Goal: Go to known website: Access a specific website the user already knows

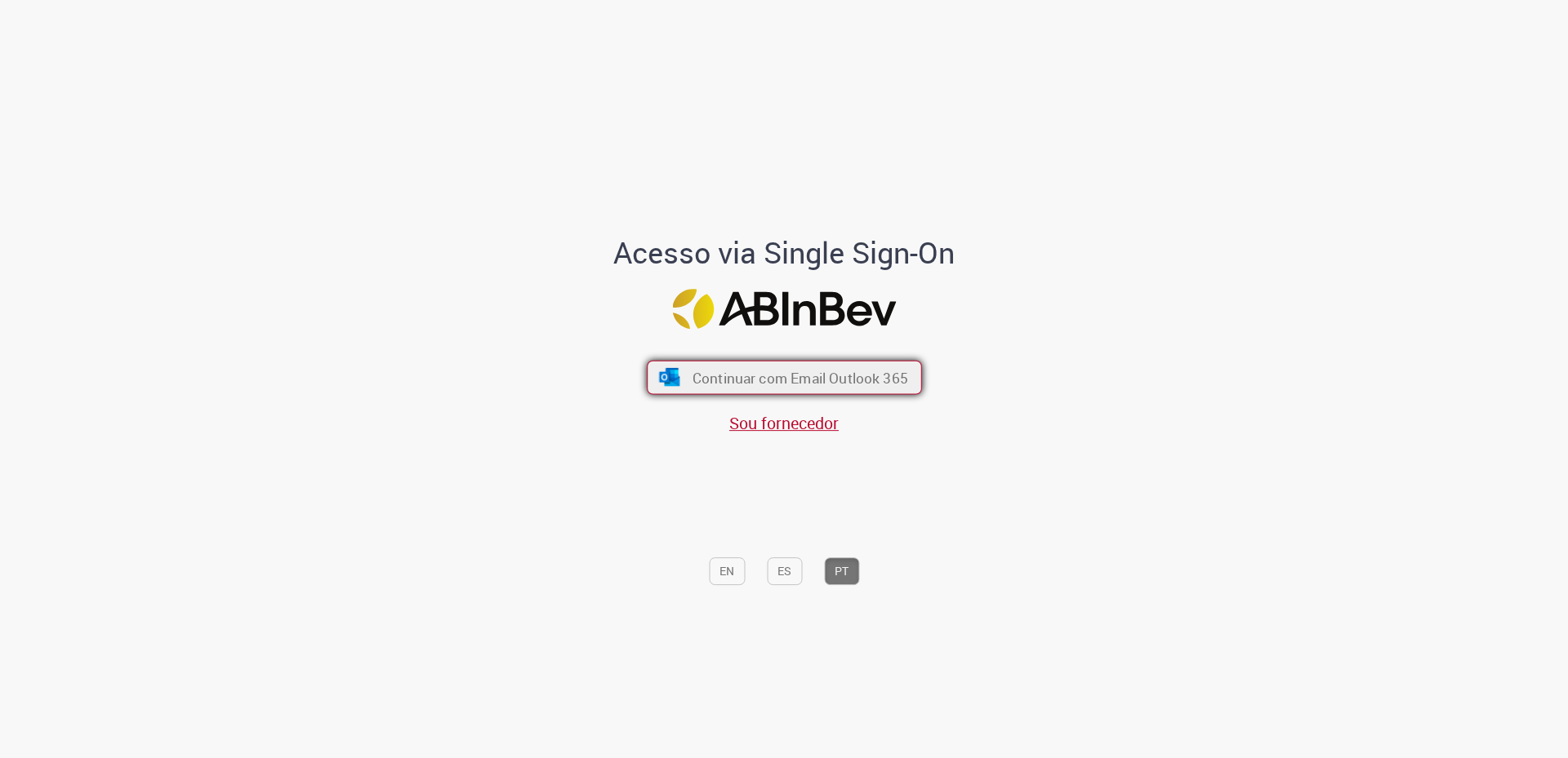
click at [756, 378] on span "Continuar com Email Outlook 365" at bounding box center [798, 377] width 215 height 19
click at [705, 379] on span "Continuar com Email Outlook 365" at bounding box center [798, 377] width 215 height 19
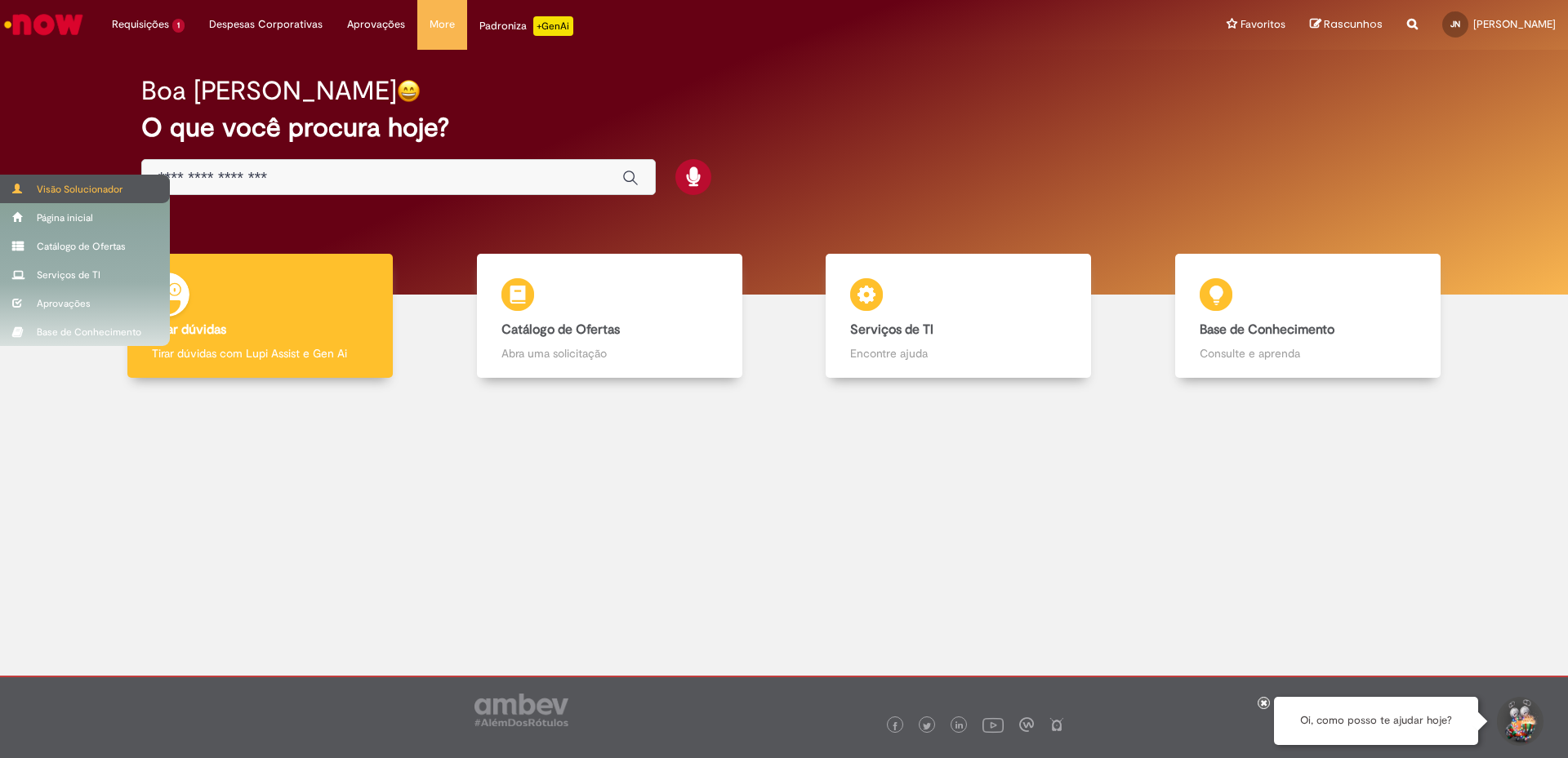
click at [47, 188] on div "Visão Solucionador" at bounding box center [85, 188] width 170 height 29
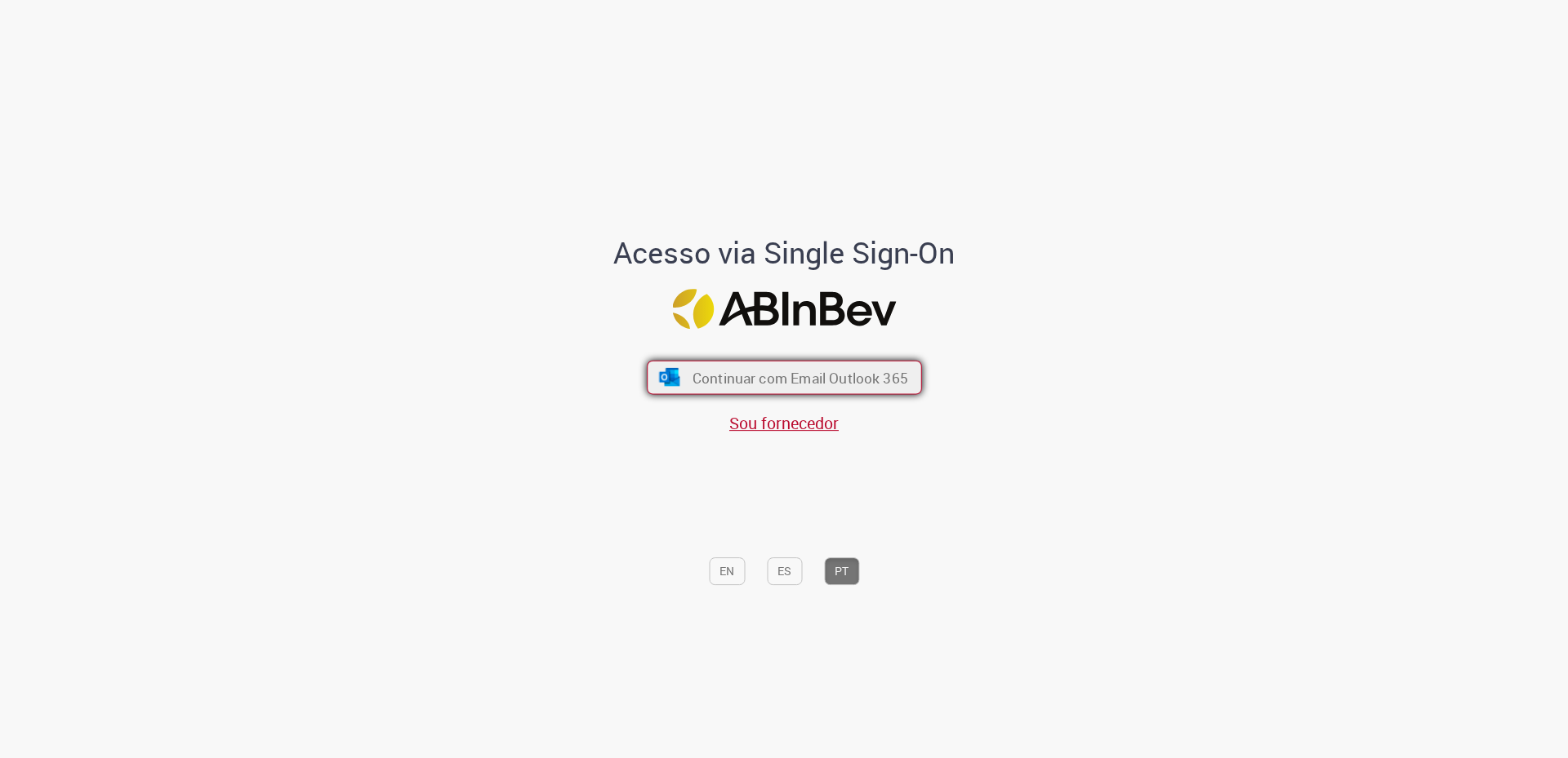
click at [726, 381] on span "Continuar com Email Outlook 365" at bounding box center [798, 377] width 215 height 19
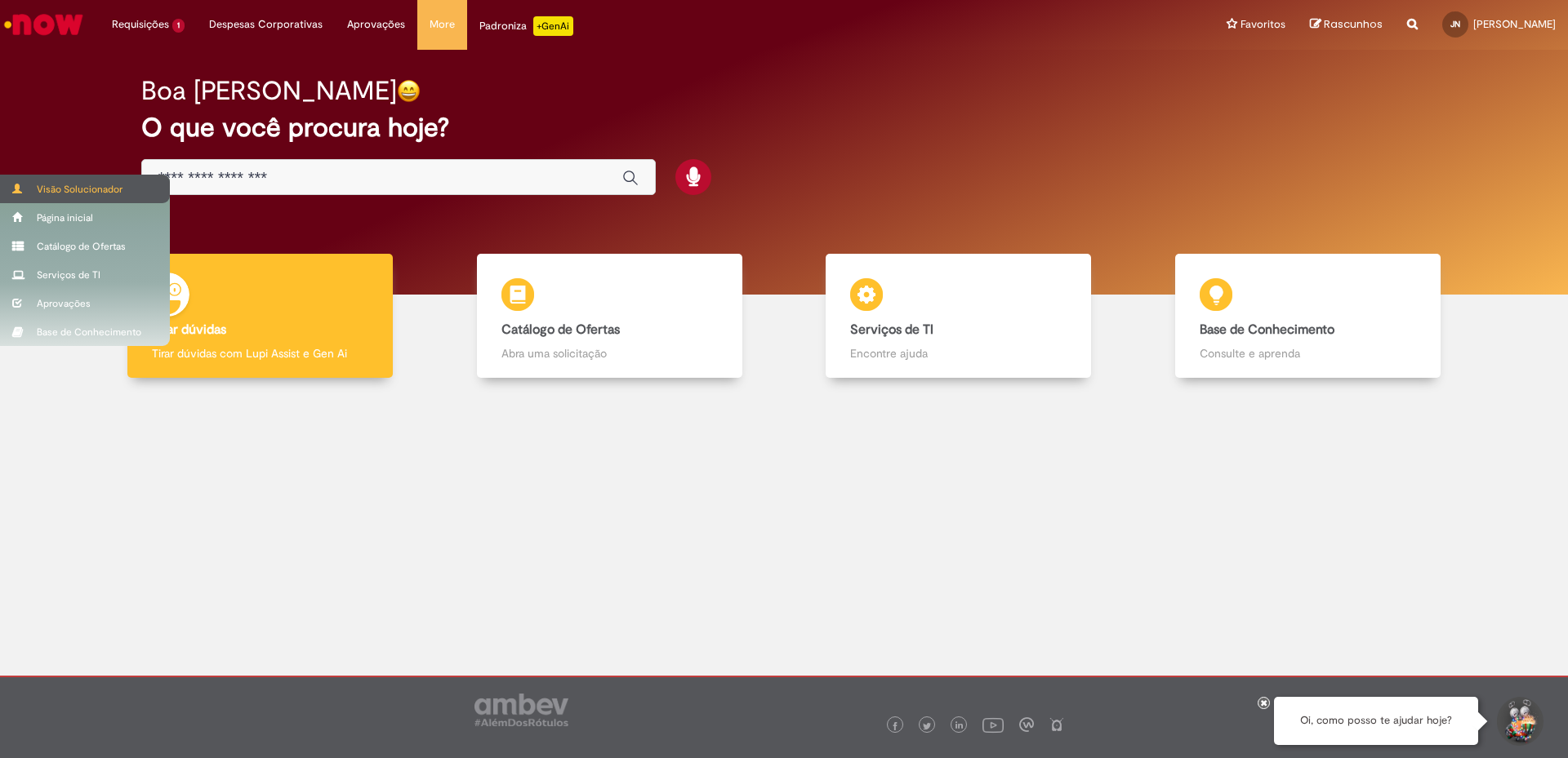
click at [64, 180] on div "Visão Solucionador" at bounding box center [85, 188] width 170 height 29
